Goal: Information Seeking & Learning: Learn about a topic

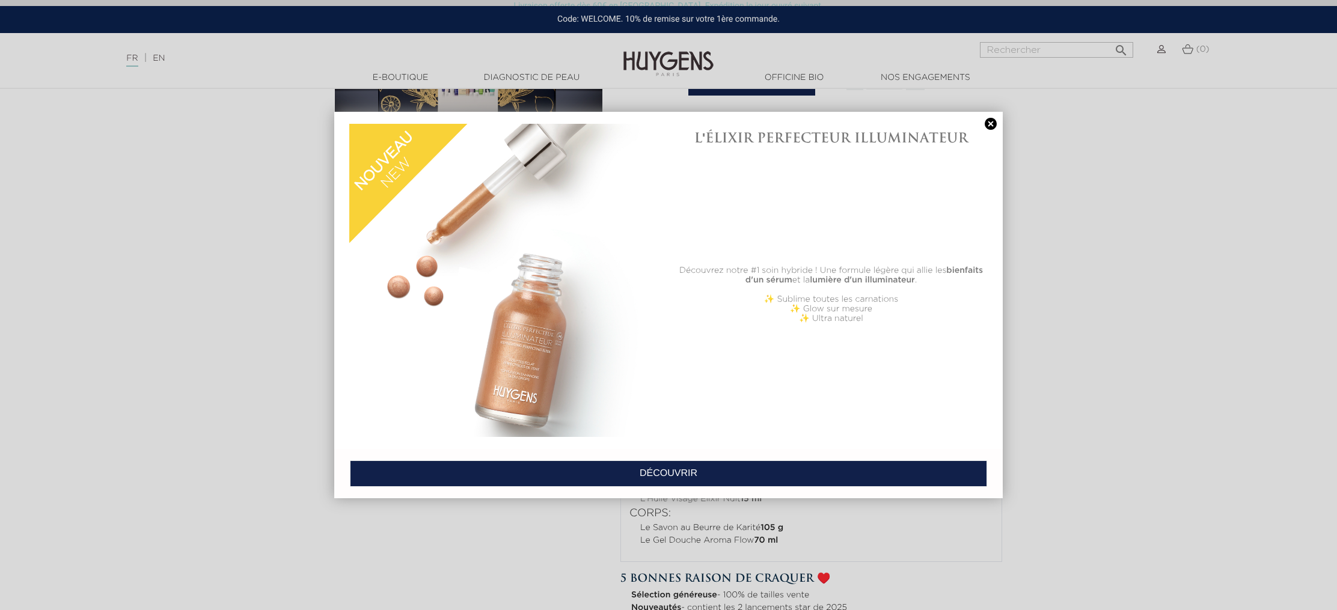
scroll to position [250, 0]
click at [991, 123] on link at bounding box center [990, 124] width 17 height 13
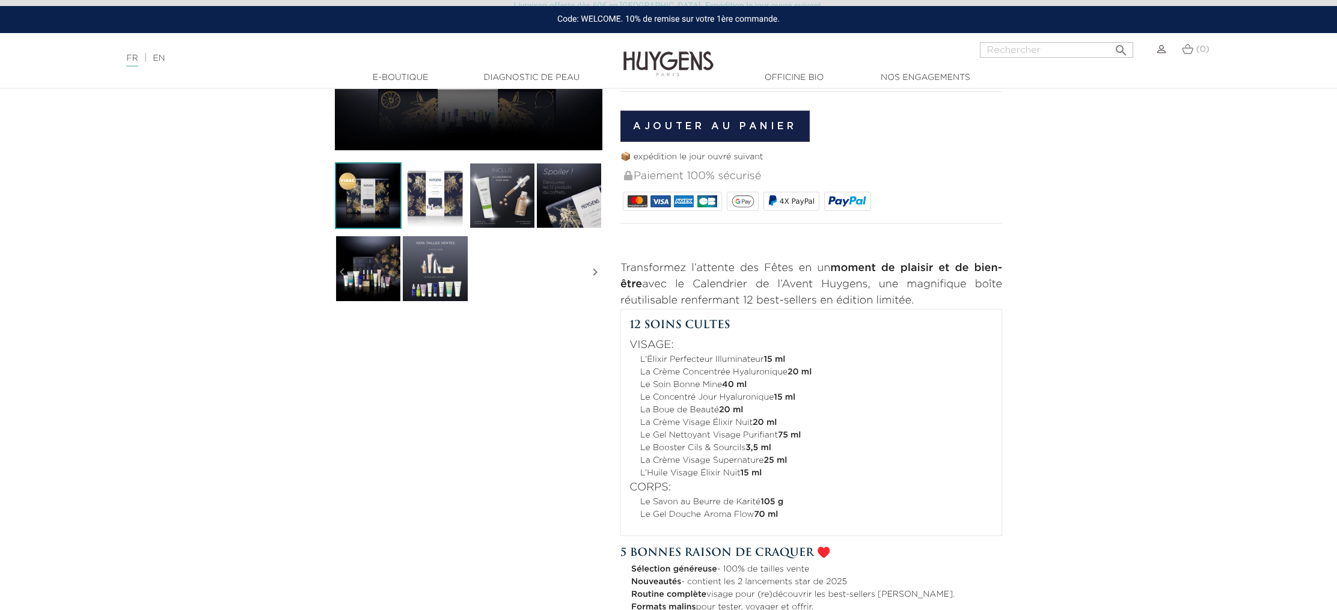
scroll to position [274, 0]
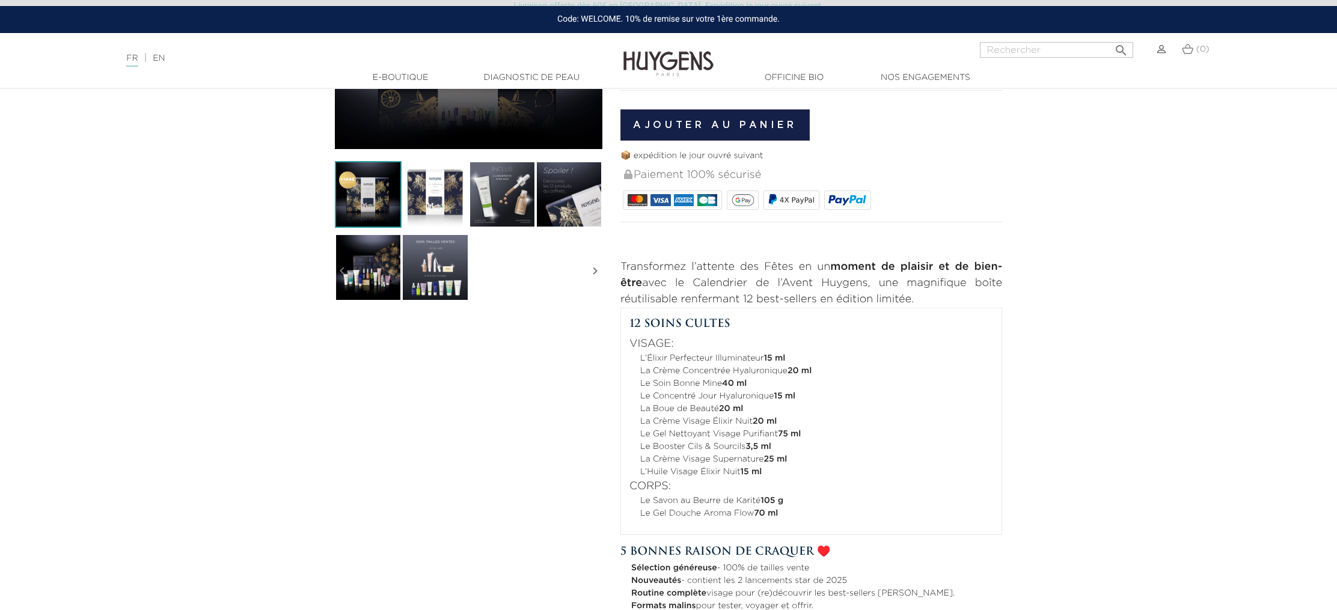
click at [432, 266] on img at bounding box center [435, 267] width 67 height 67
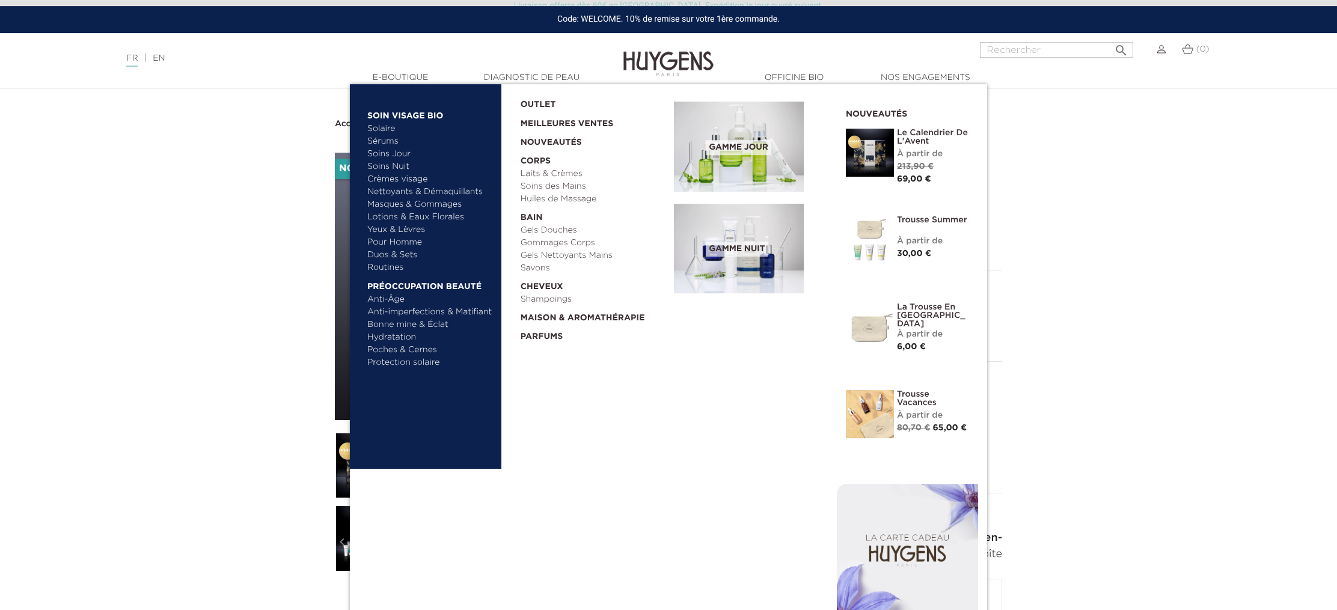
scroll to position [4, 0]
click at [394, 140] on link "Sérums" at bounding box center [430, 141] width 126 height 13
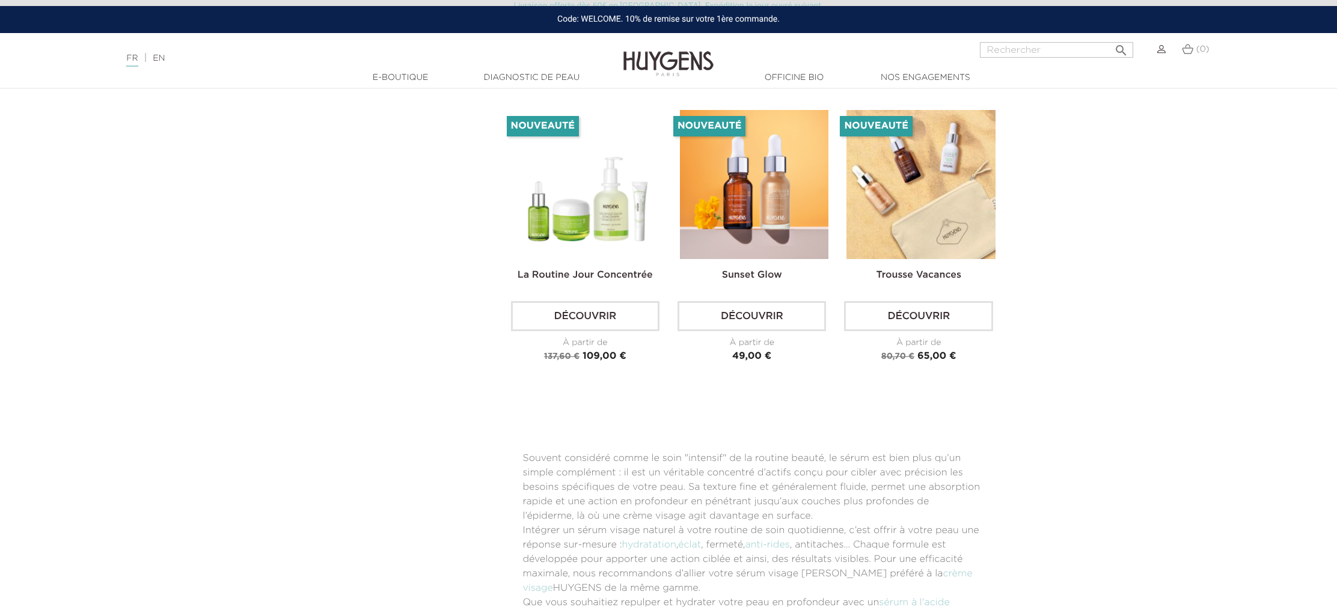
scroll to position [2359, 0]
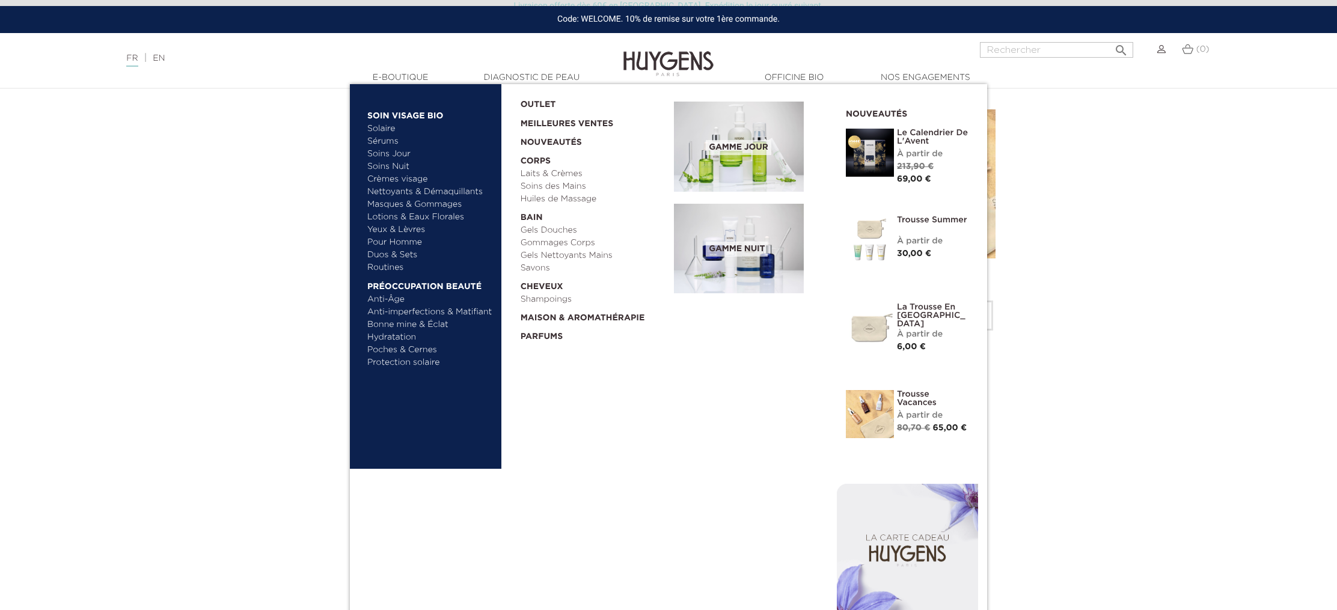
click at [548, 140] on link "Nouveautés" at bounding box center [594, 139] width 146 height 19
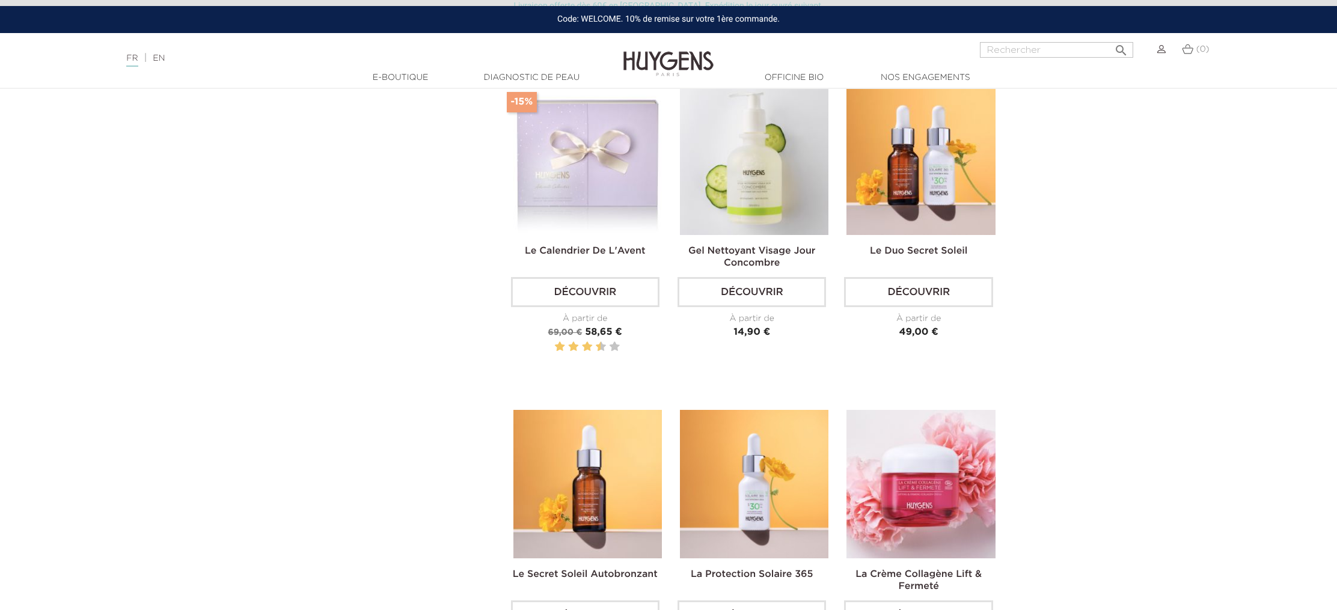
scroll to position [1090, 0]
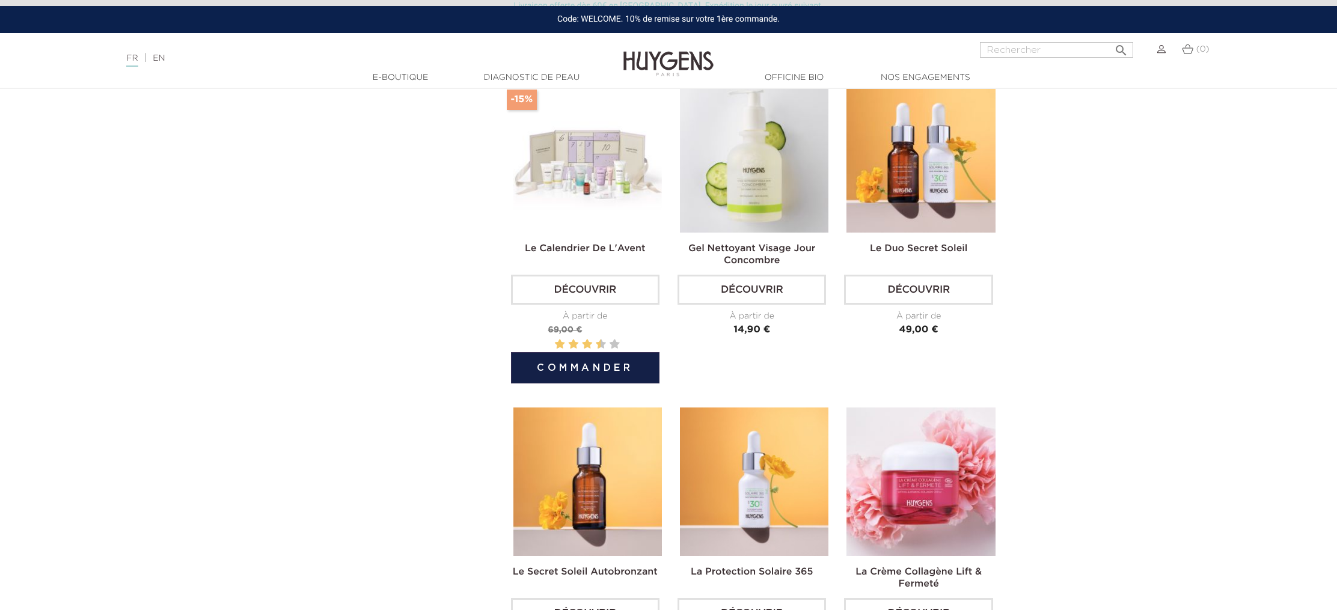
click at [582, 200] on img at bounding box center [587, 158] width 149 height 149
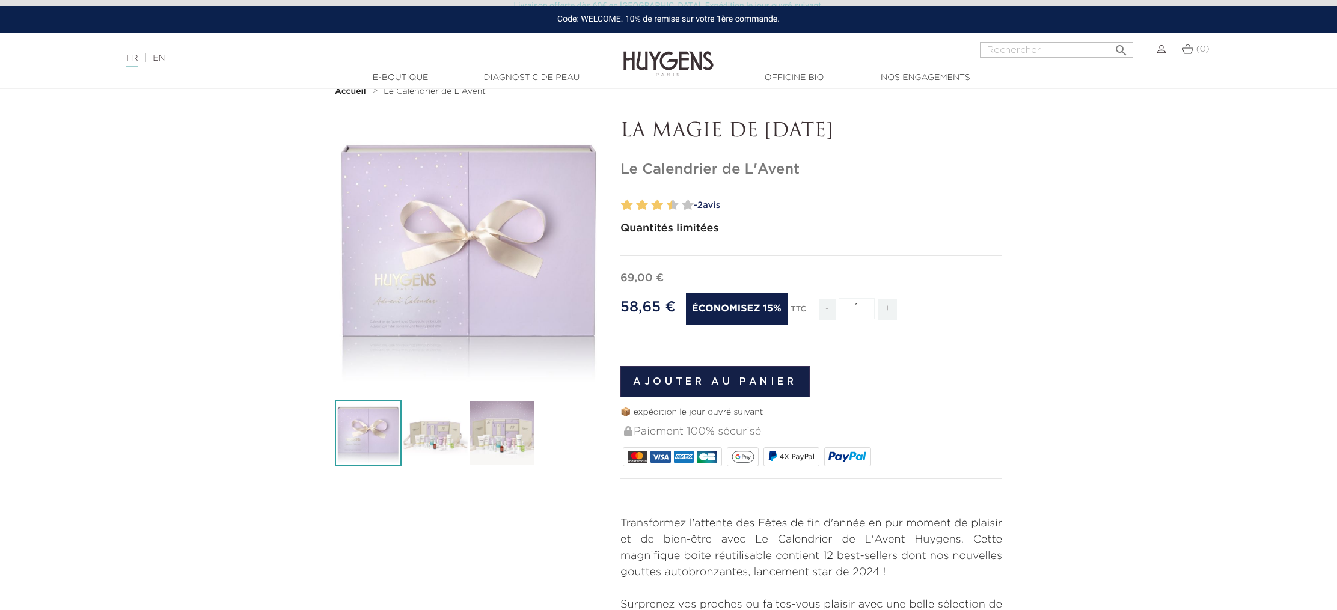
scroll to position [31, 0]
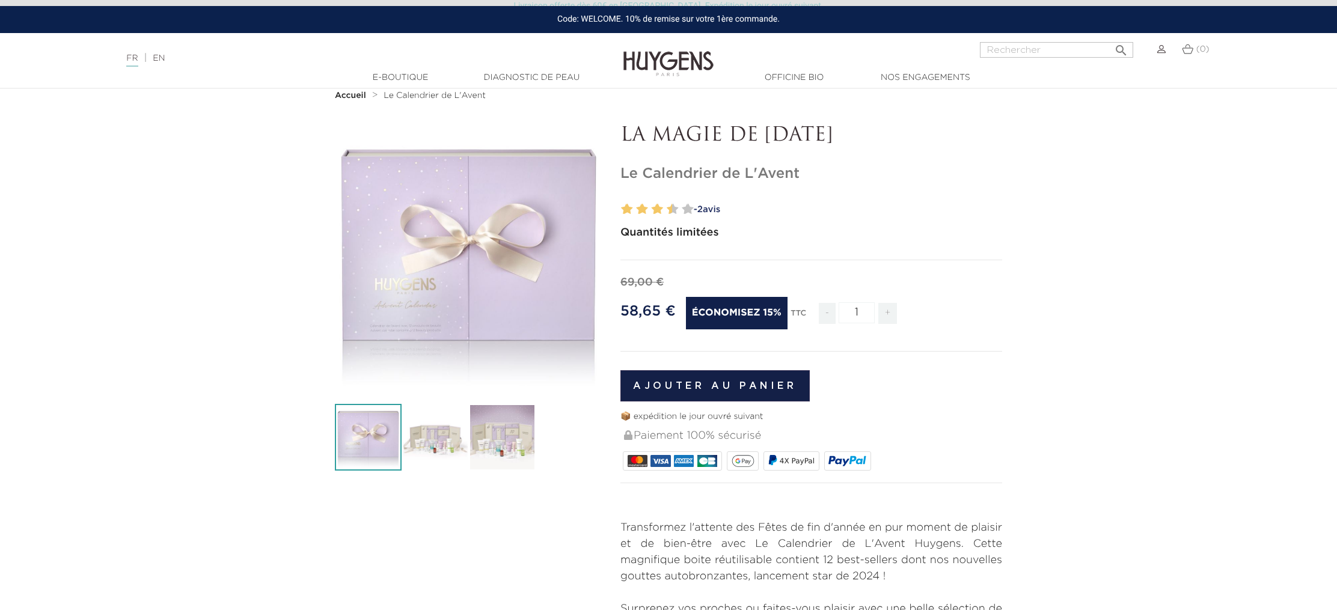
click at [489, 449] on img at bounding box center [502, 437] width 67 height 67
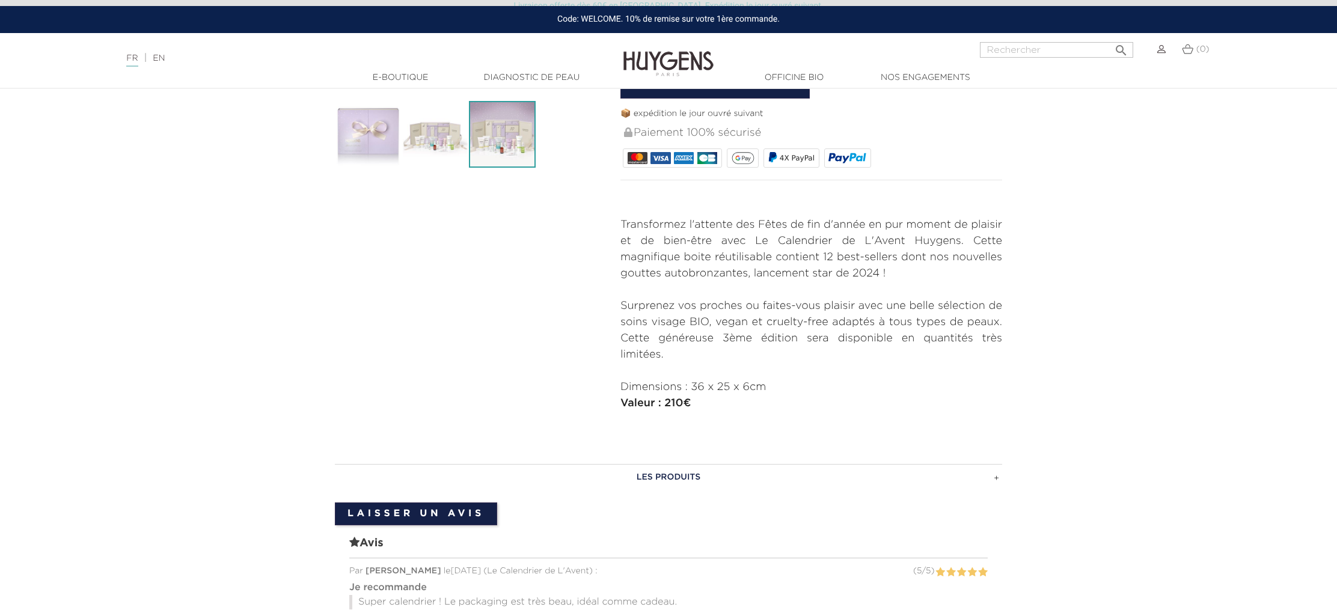
scroll to position [335, 0]
click at [684, 476] on h3 "LES PRODUITS" at bounding box center [668, 477] width 667 height 26
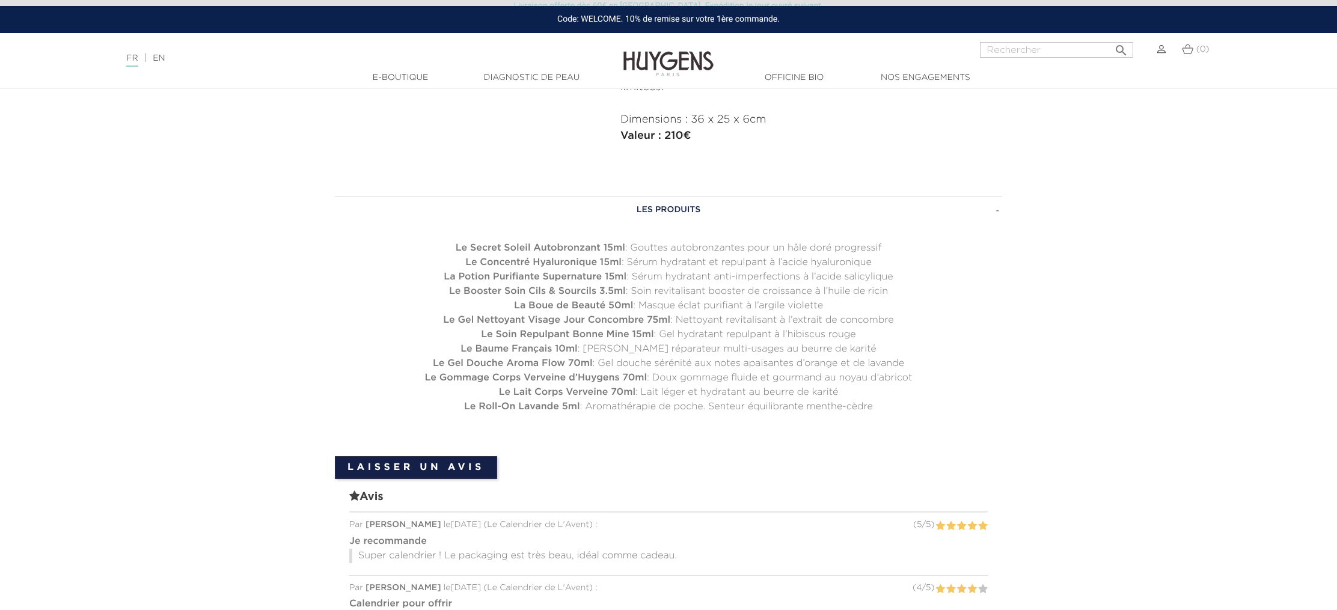
scroll to position [604, 0]
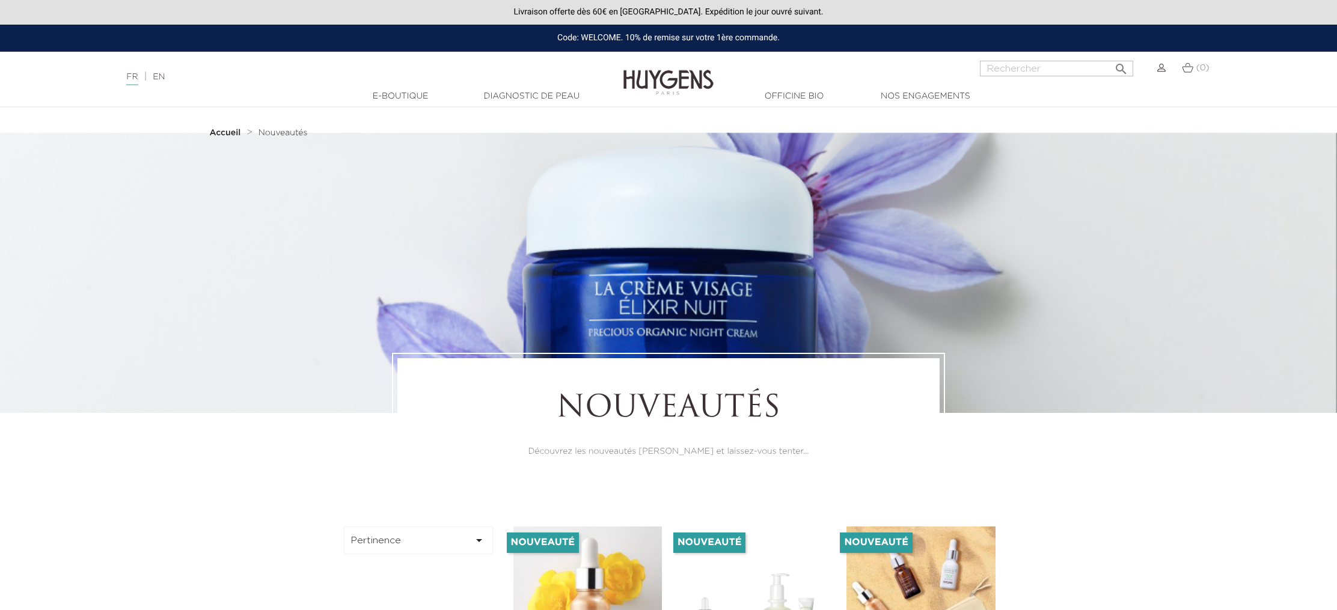
scroll to position [1090, 0]
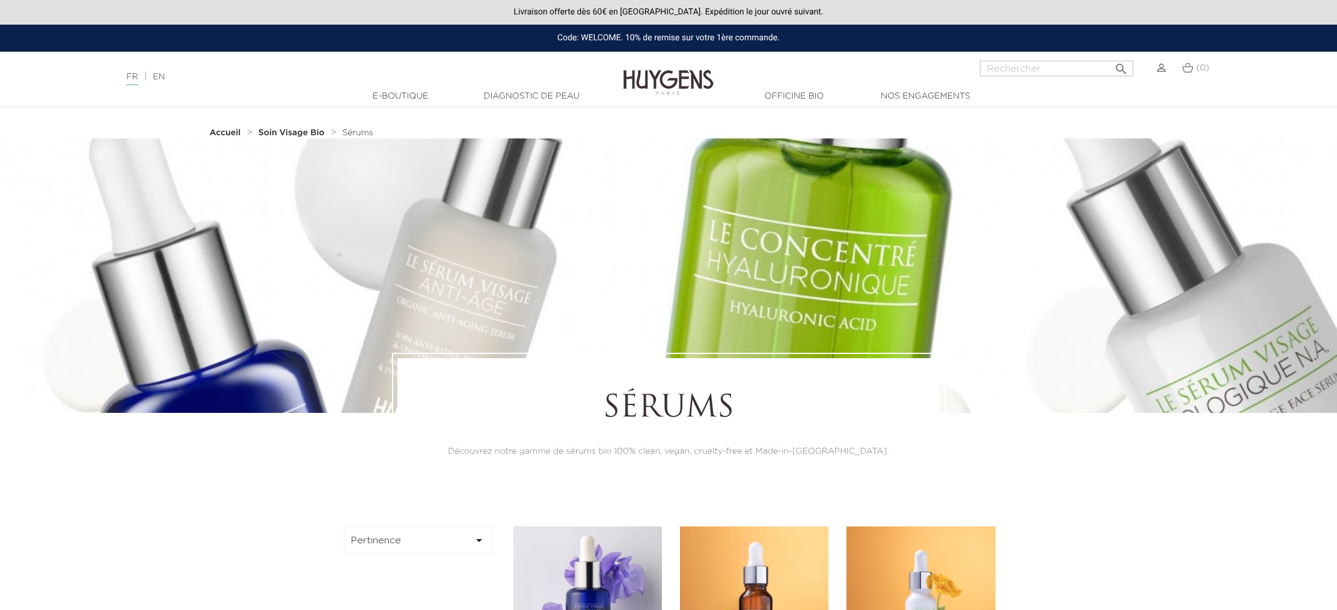
scroll to position [2359, 0]
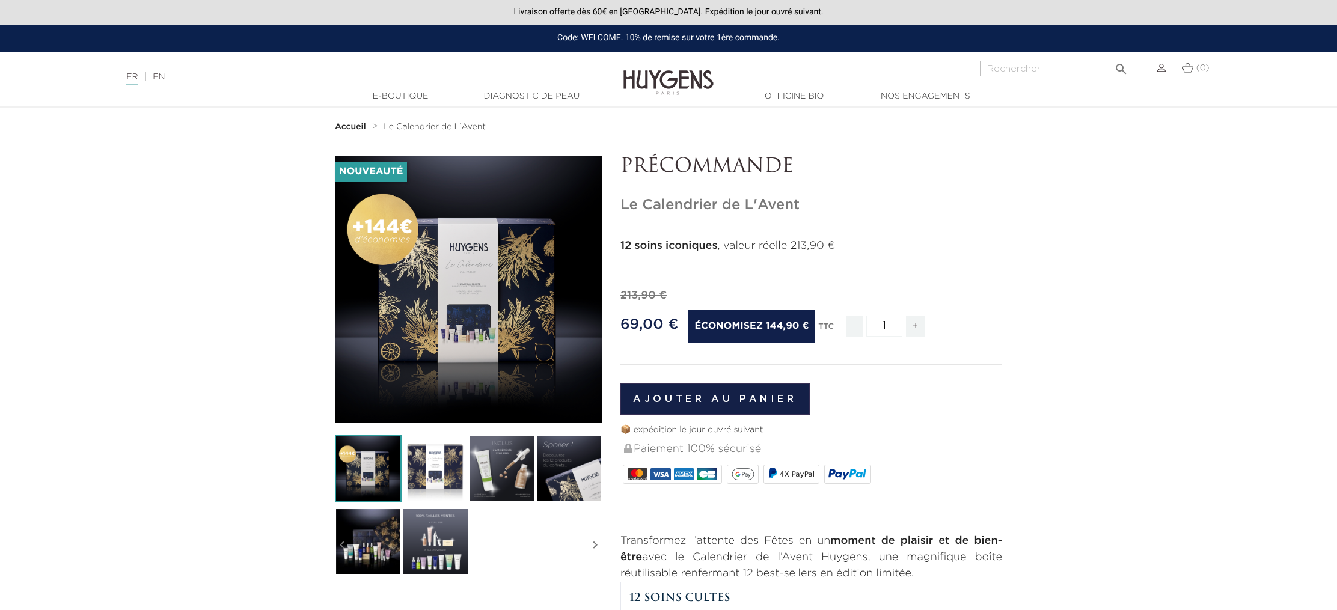
scroll to position [4, 0]
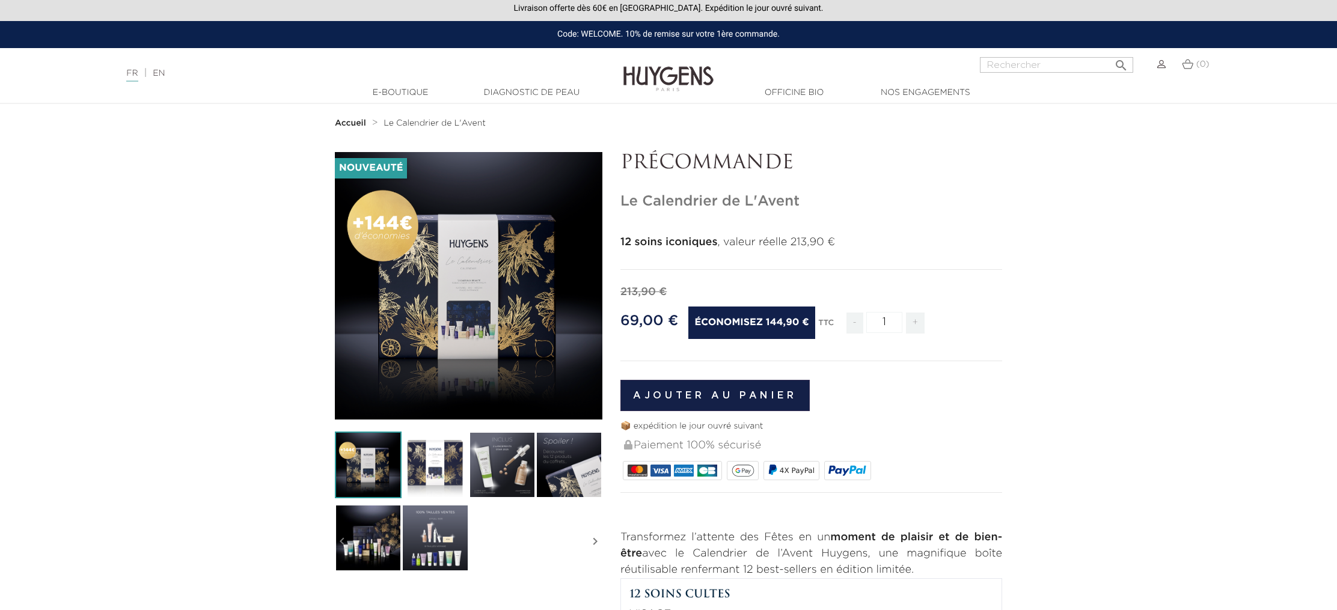
click at [387, 523] on img at bounding box center [368, 537] width 67 height 67
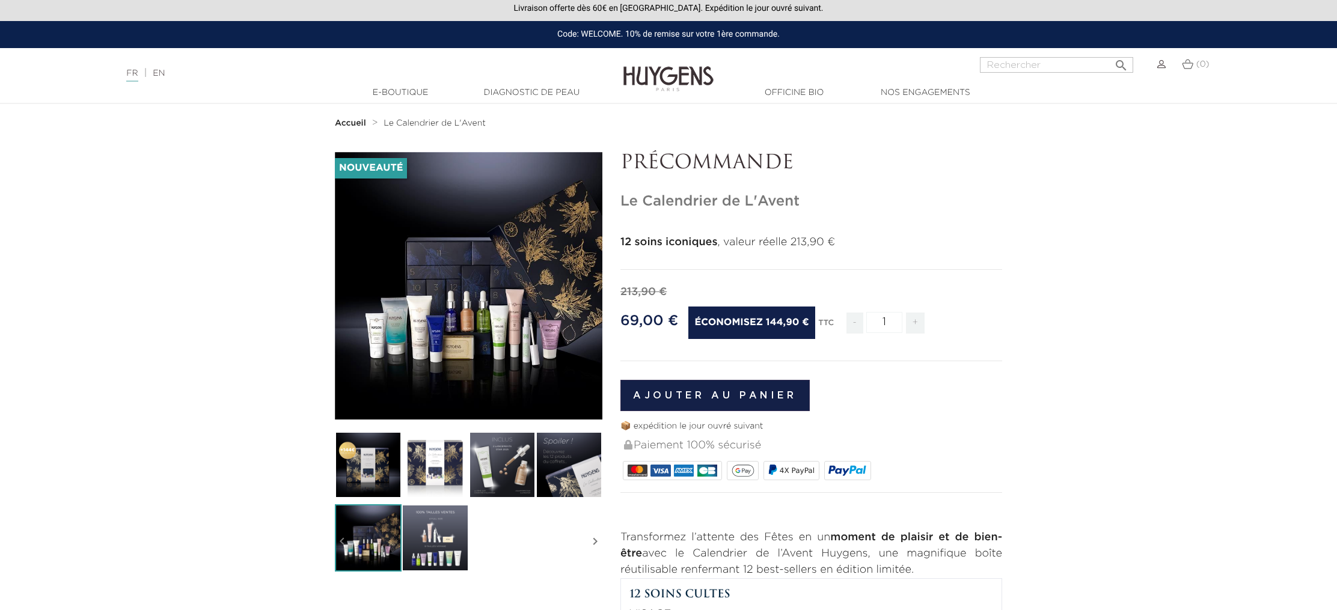
click at [483, 316] on icon "" at bounding box center [469, 286] width 60 height 60
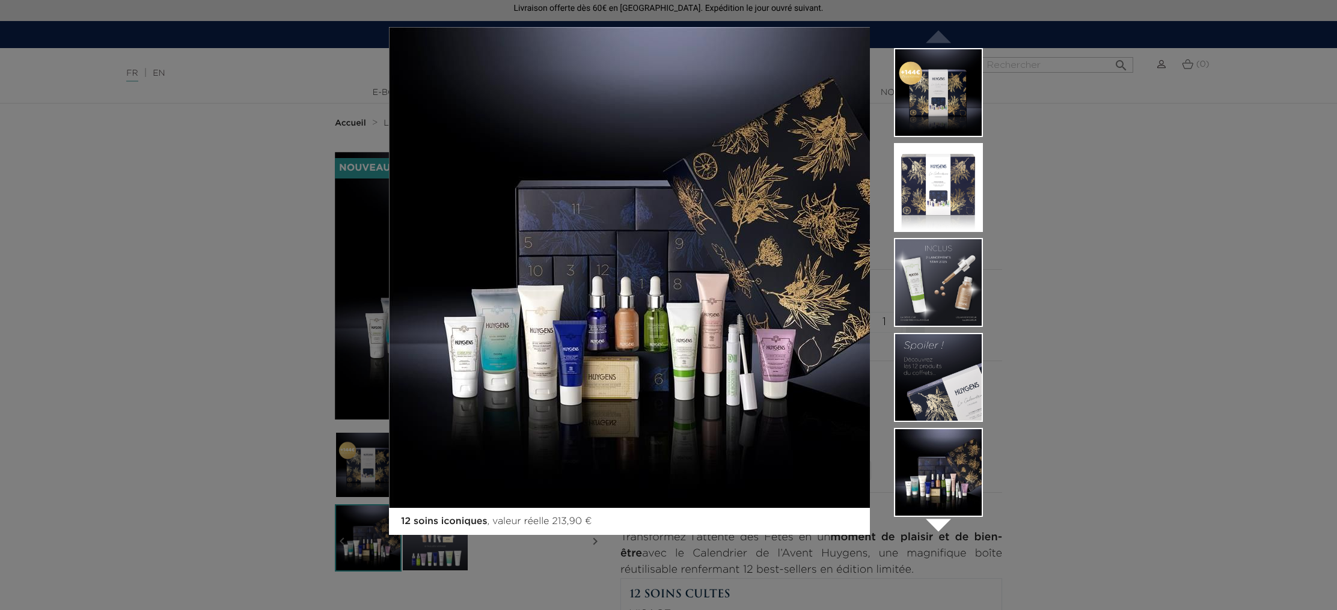
click at [838, 324] on img at bounding box center [629, 267] width 481 height 481
click at [305, 203] on div "12 soins iconiques , valeur réelle 213,90 €  " at bounding box center [668, 305] width 1337 height 610
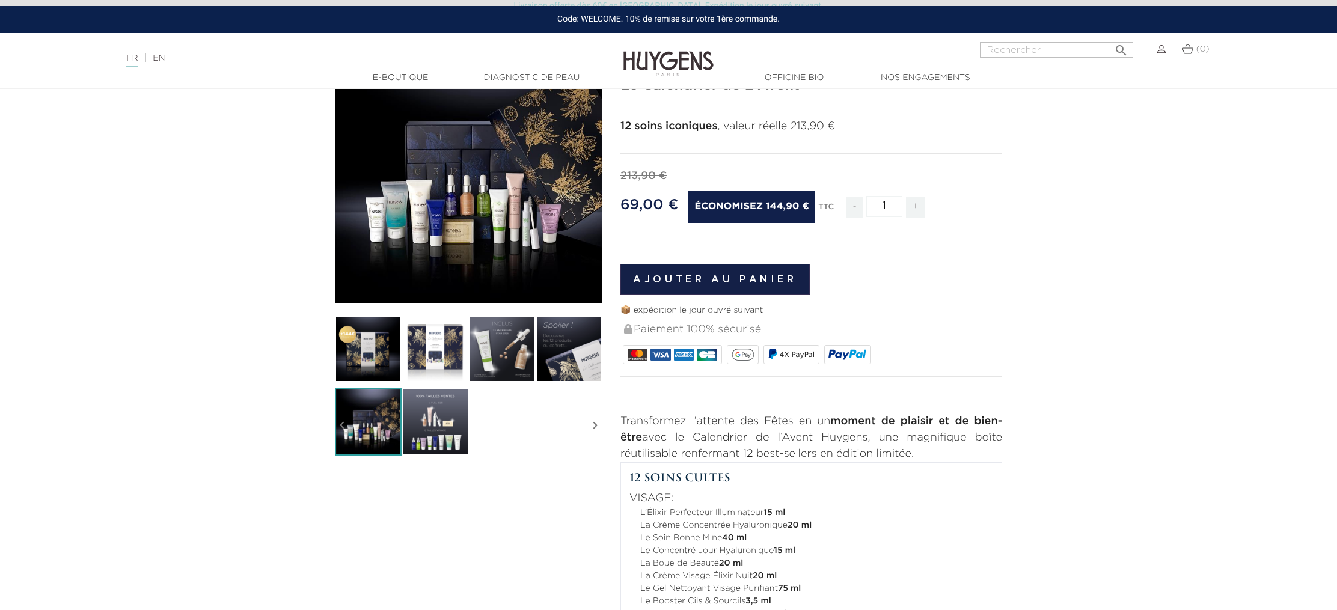
scroll to position [123, 0]
